Goal: Find specific page/section: Find specific page/section

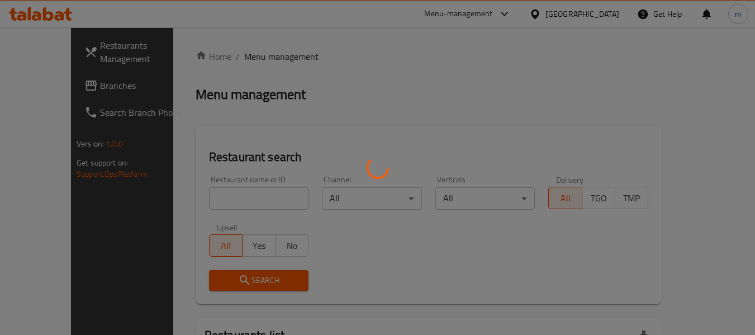
click at [203, 202] on div at bounding box center [377, 167] width 755 height 335
click at [202, 201] on div at bounding box center [377, 167] width 755 height 335
click at [200, 202] on div at bounding box center [377, 167] width 755 height 335
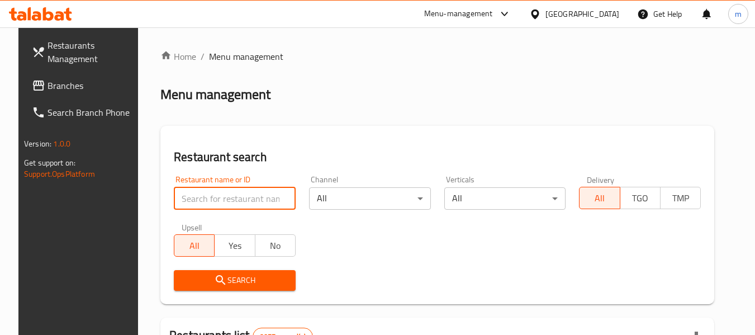
click at [184, 203] on input "search" at bounding box center [235, 198] width 122 height 22
paste input "628052"
type input "628052"
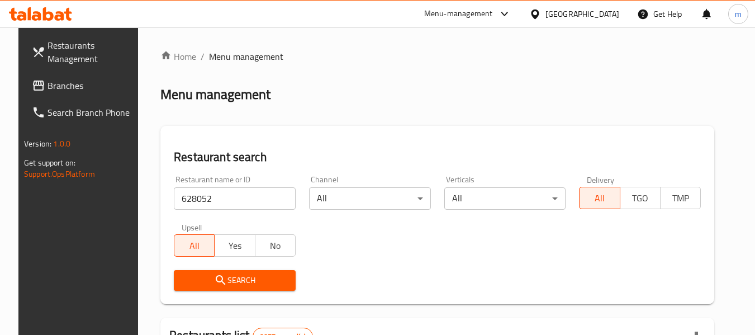
click at [216, 280] on icon "submit" at bounding box center [220, 279] width 13 height 13
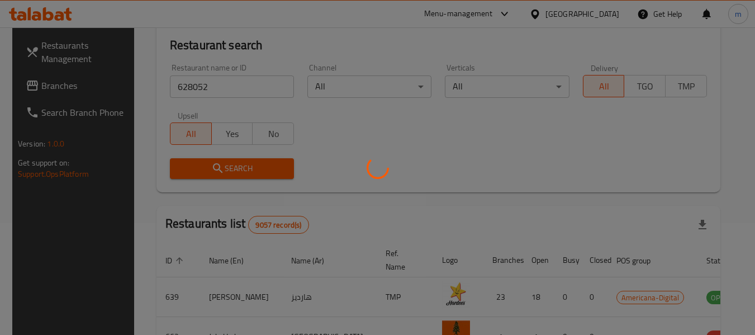
scroll to position [154, 0]
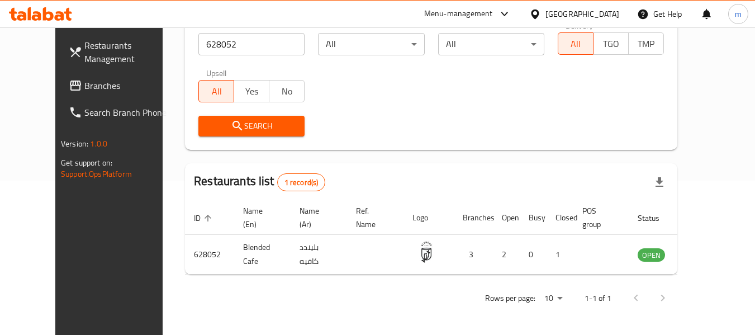
click at [538, 16] on icon at bounding box center [535, 13] width 8 height 9
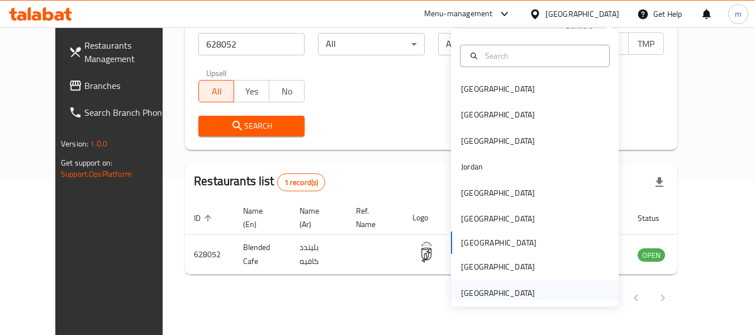
click at [471, 294] on div "[GEOGRAPHIC_DATA]" at bounding box center [498, 293] width 74 height 12
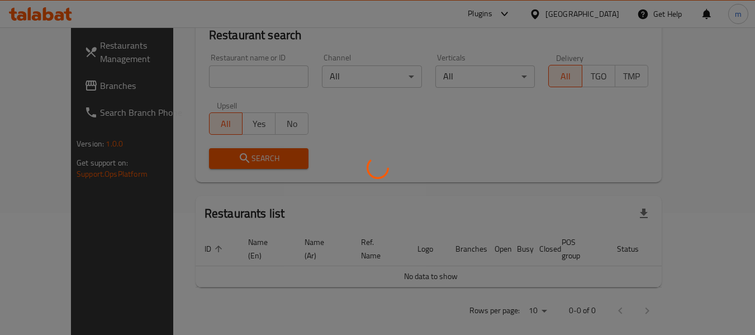
scroll to position [154, 0]
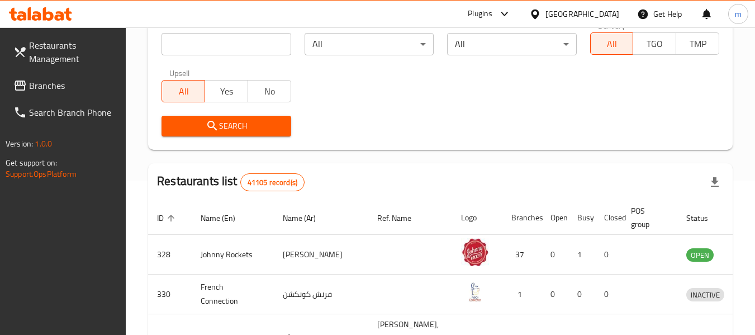
click at [68, 91] on span "Branches" at bounding box center [73, 85] width 88 height 13
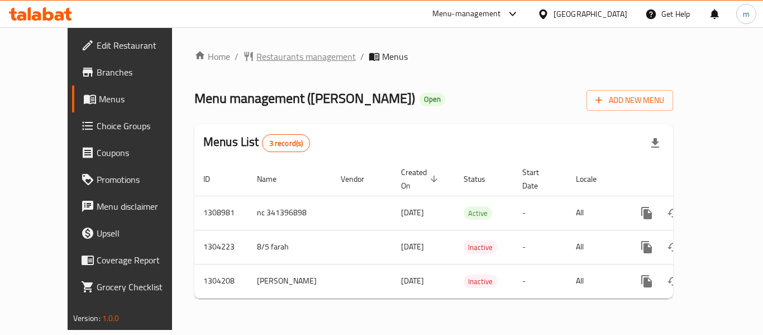
click at [264, 56] on span "Restaurants management" at bounding box center [305, 56] width 99 height 13
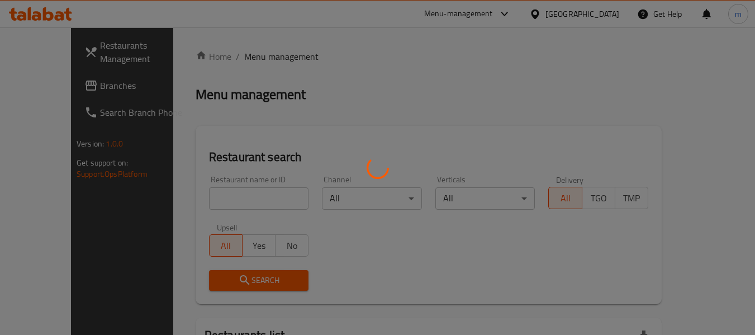
click at [218, 195] on div at bounding box center [377, 167] width 755 height 335
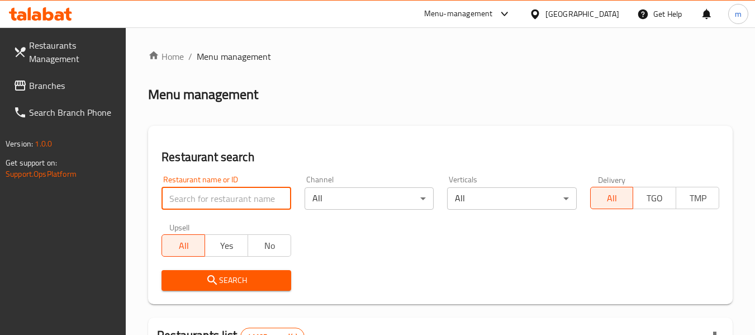
click at [212, 197] on input "search" at bounding box center [225, 198] width 129 height 22
click at [208, 198] on input "search" at bounding box center [225, 198] width 129 height 22
paste input "703088"
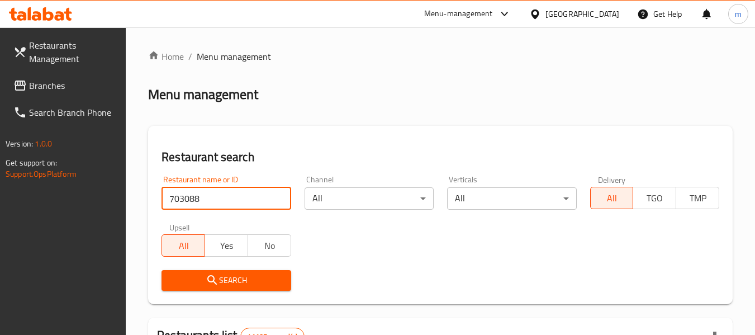
type input "703088"
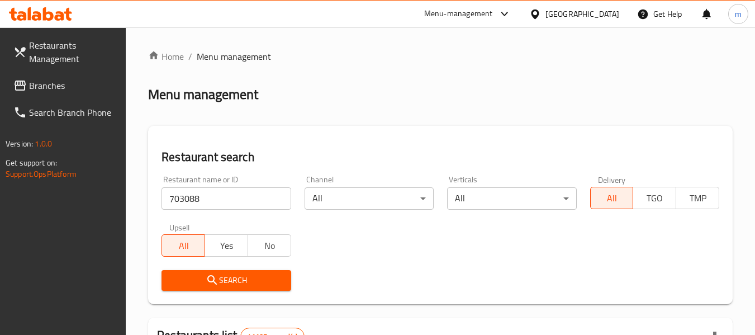
click at [212, 281] on icon "submit" at bounding box center [211, 279] width 9 height 9
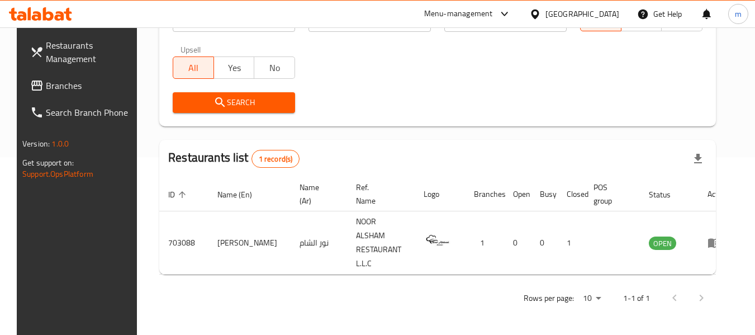
scroll to position [154, 0]
